Goal: Task Accomplishment & Management: Use online tool/utility

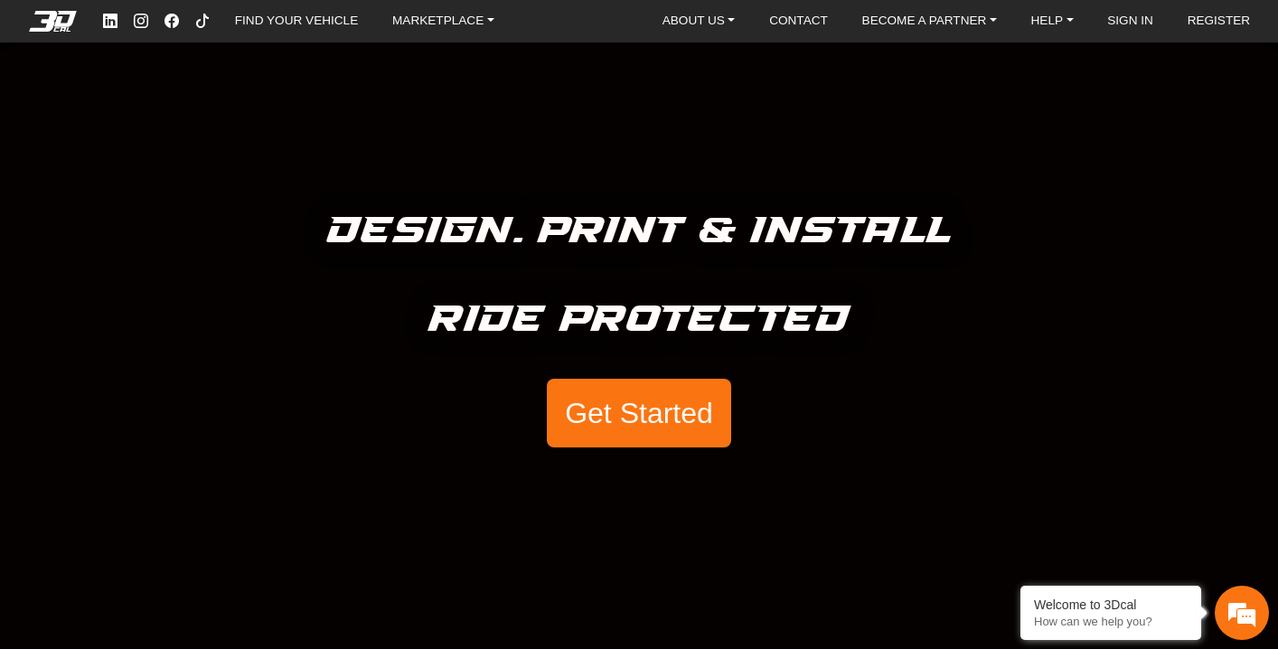
click at [648, 419] on button "Get Started" at bounding box center [639, 413] width 184 height 69
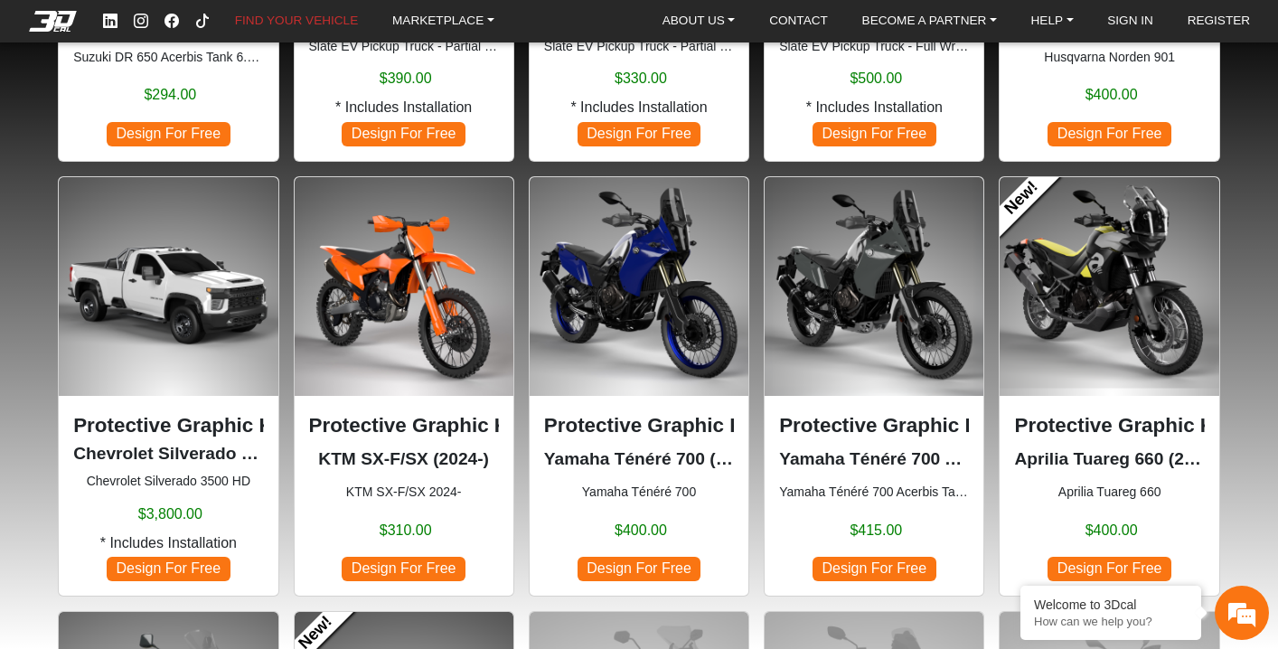
click at [620, 423] on p "Protective Graphic Kit" at bounding box center [639, 425] width 190 height 31
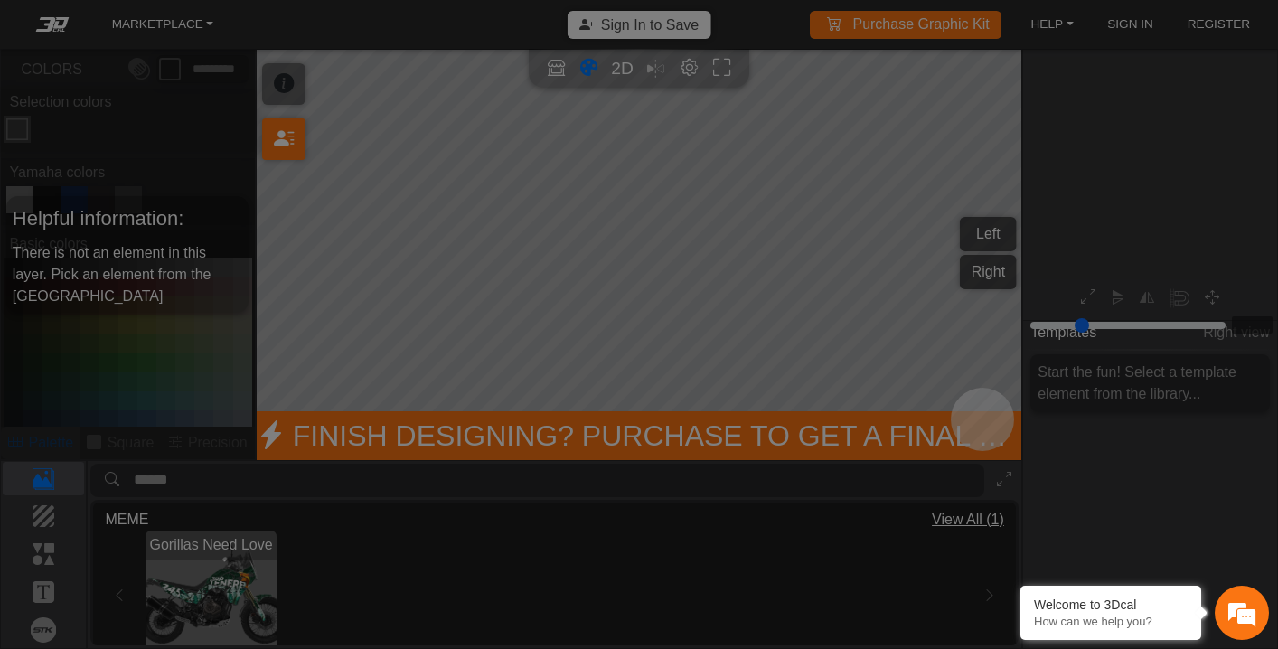
type input "*"
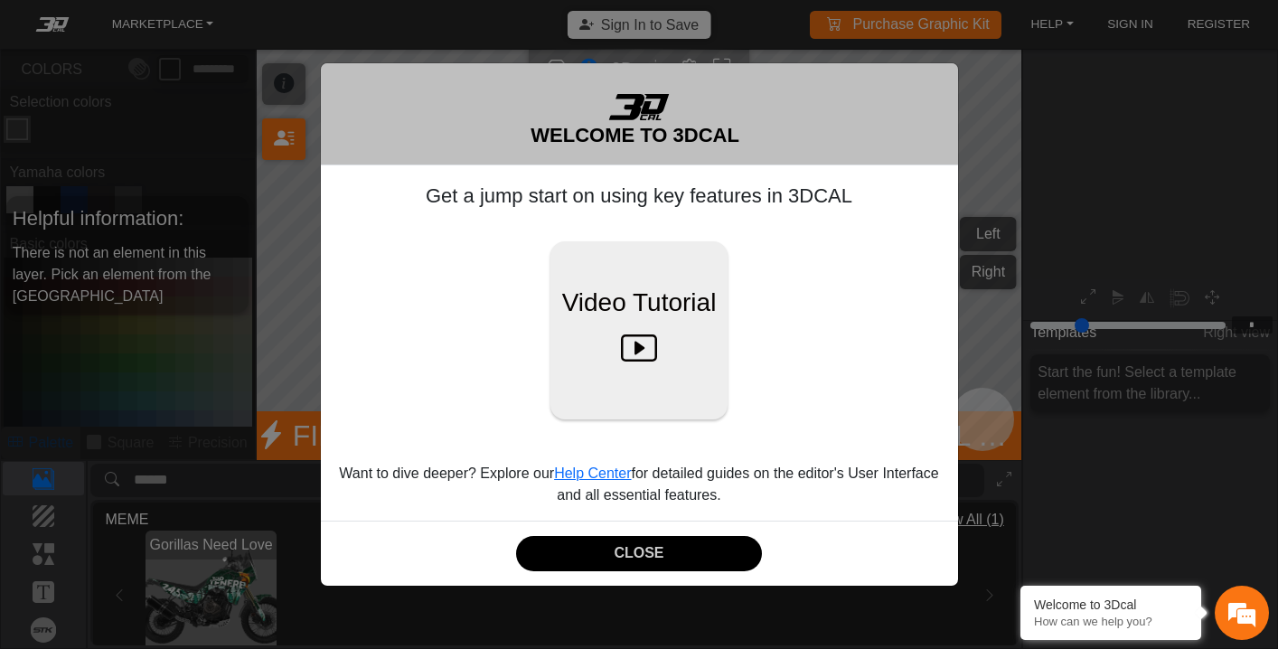
scroll to position [222, 213]
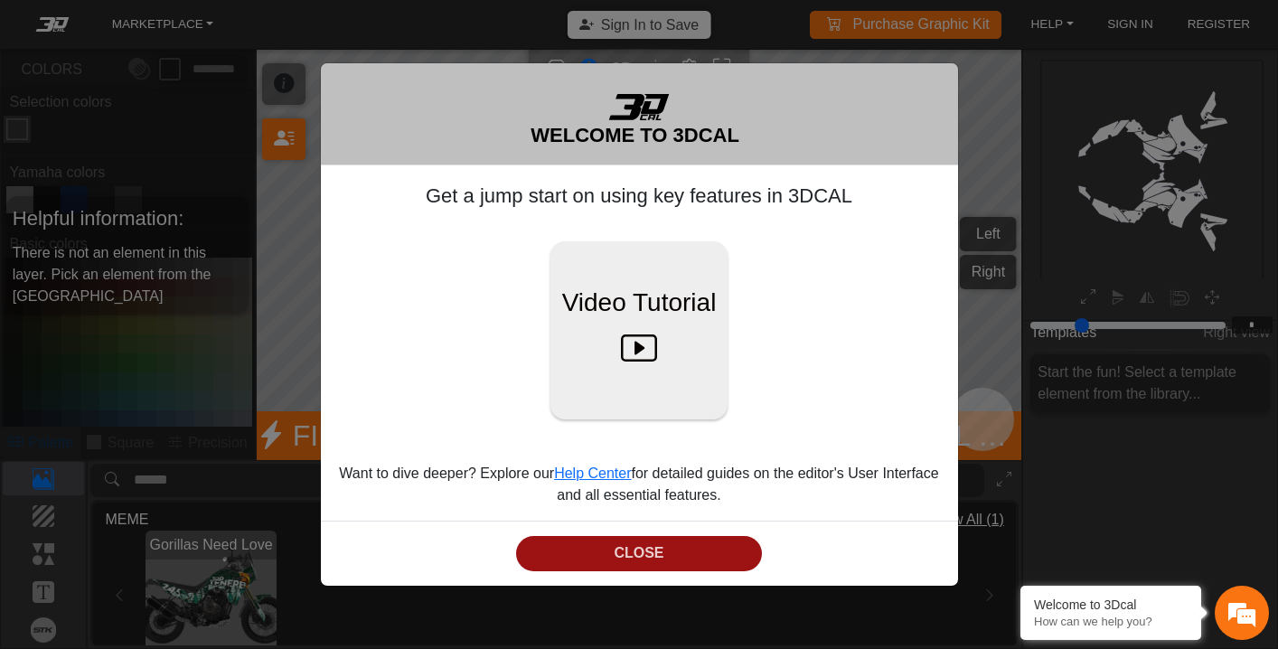
click at [609, 555] on button "CLOSE" at bounding box center [639, 553] width 246 height 35
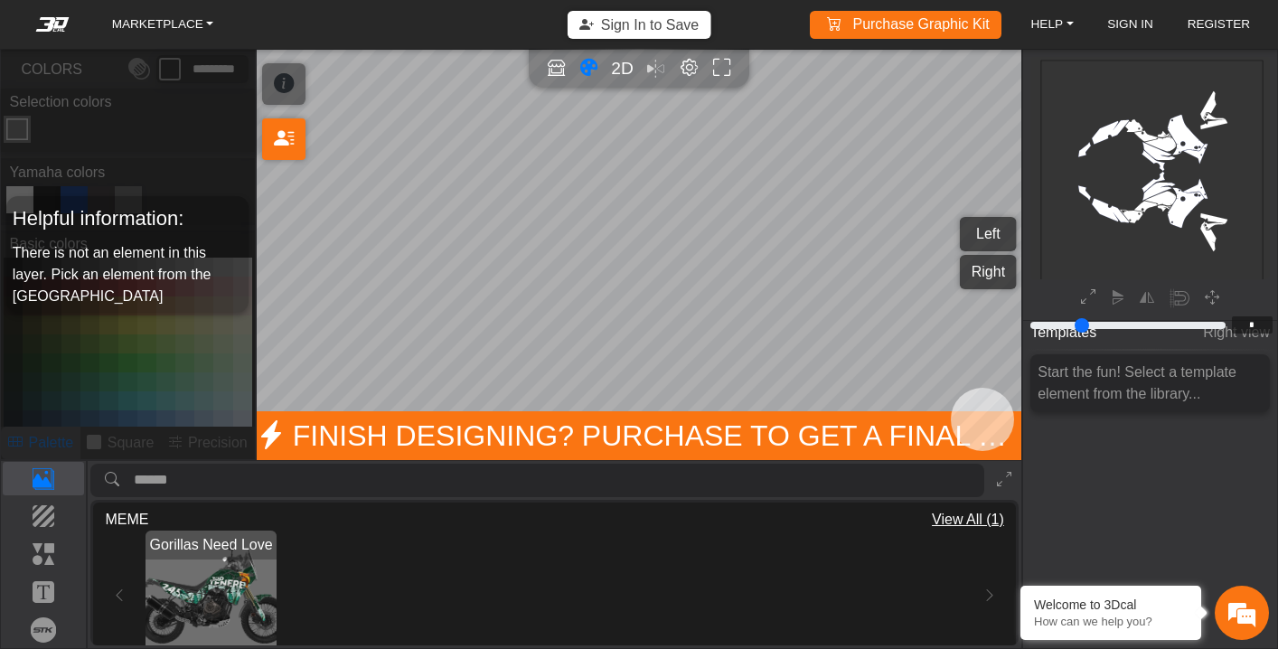
click at [980, 269] on button "Right" at bounding box center [988, 272] width 57 height 34
click at [989, 231] on button "Left" at bounding box center [988, 234] width 57 height 34
click at [191, 580] on img "View Gorillas Need Love" at bounding box center [211, 596] width 131 height 131
